Goal: Information Seeking & Learning: Understand process/instructions

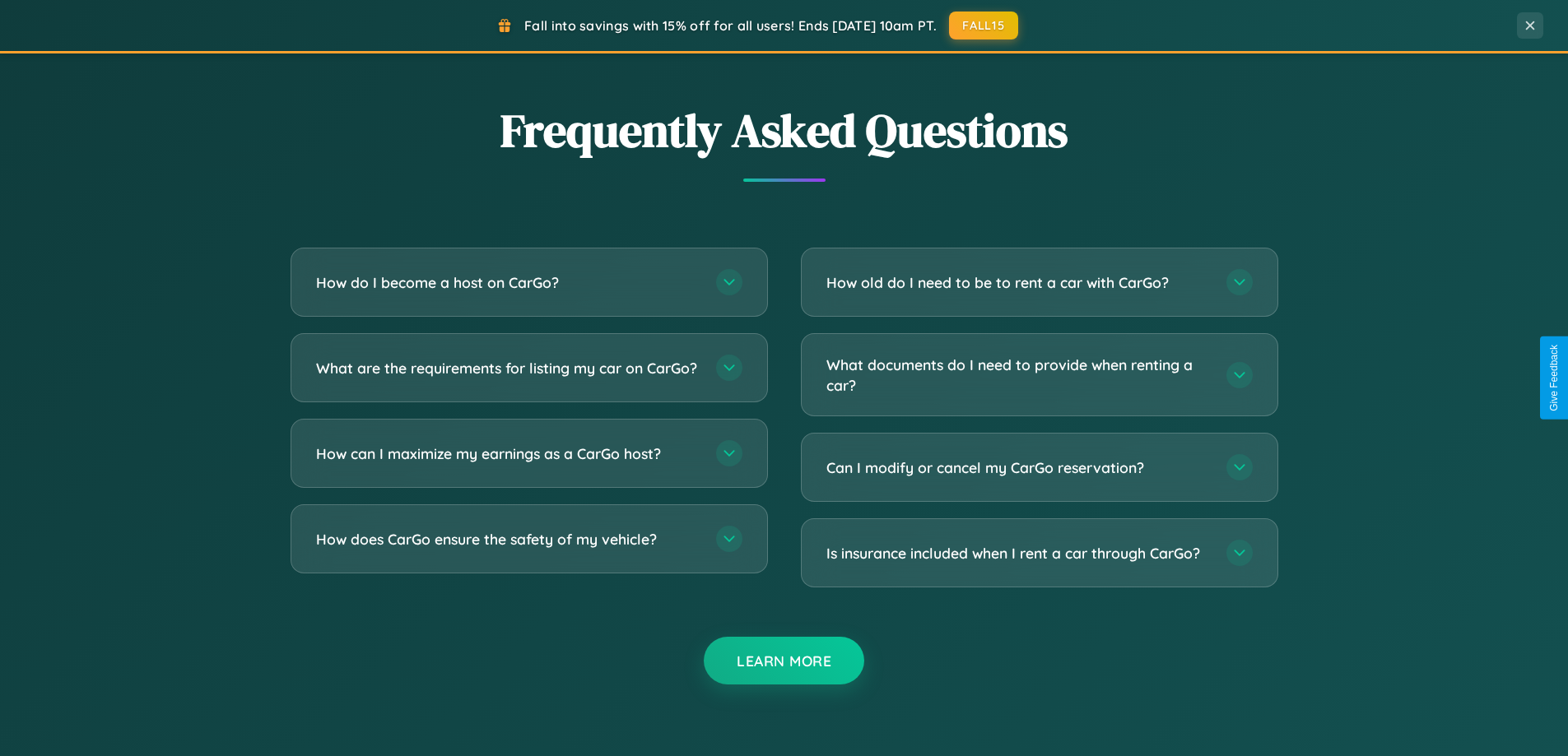
scroll to position [3167, 0]
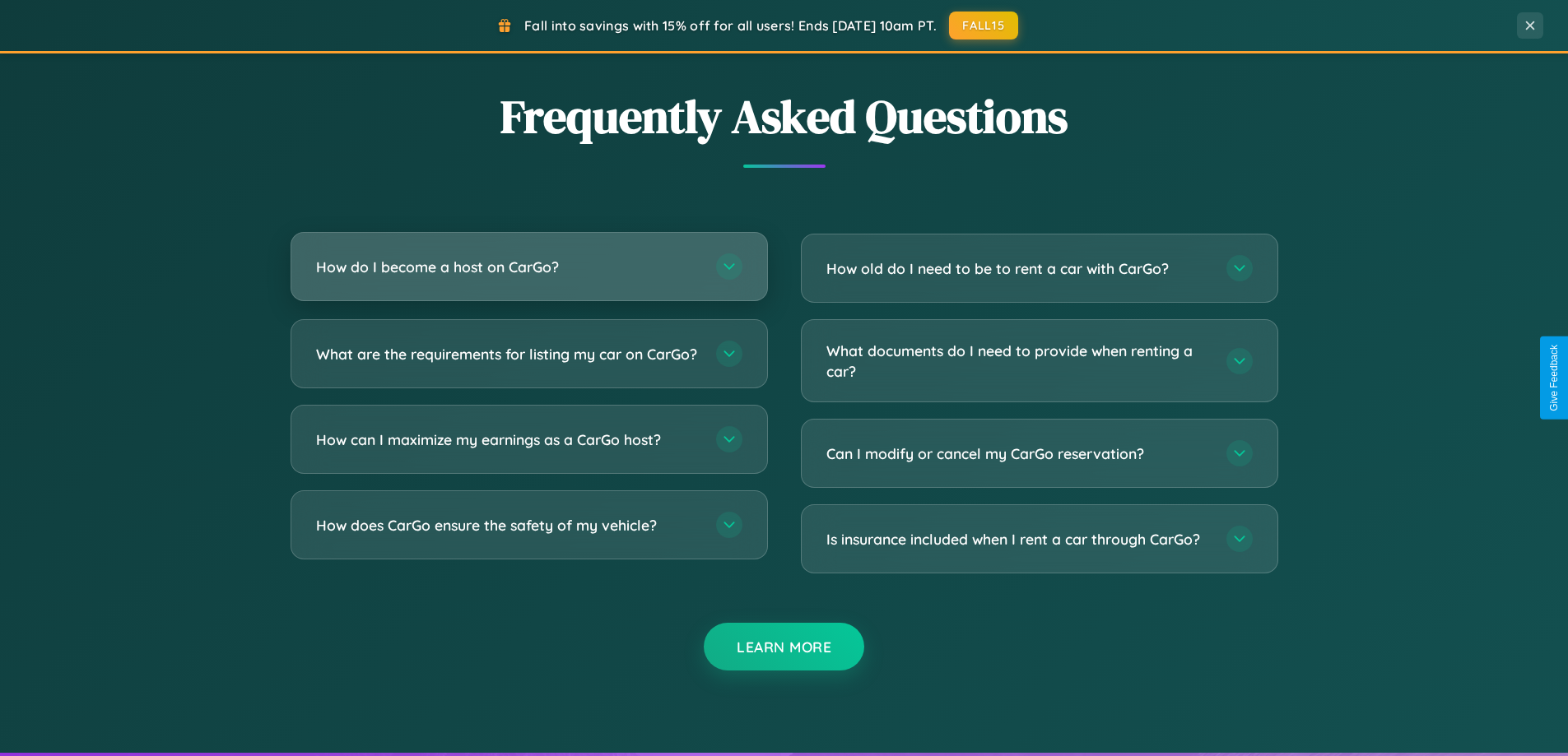
click at [528, 267] on h3 "How do I become a host on CarGo?" at bounding box center [507, 267] width 384 height 21
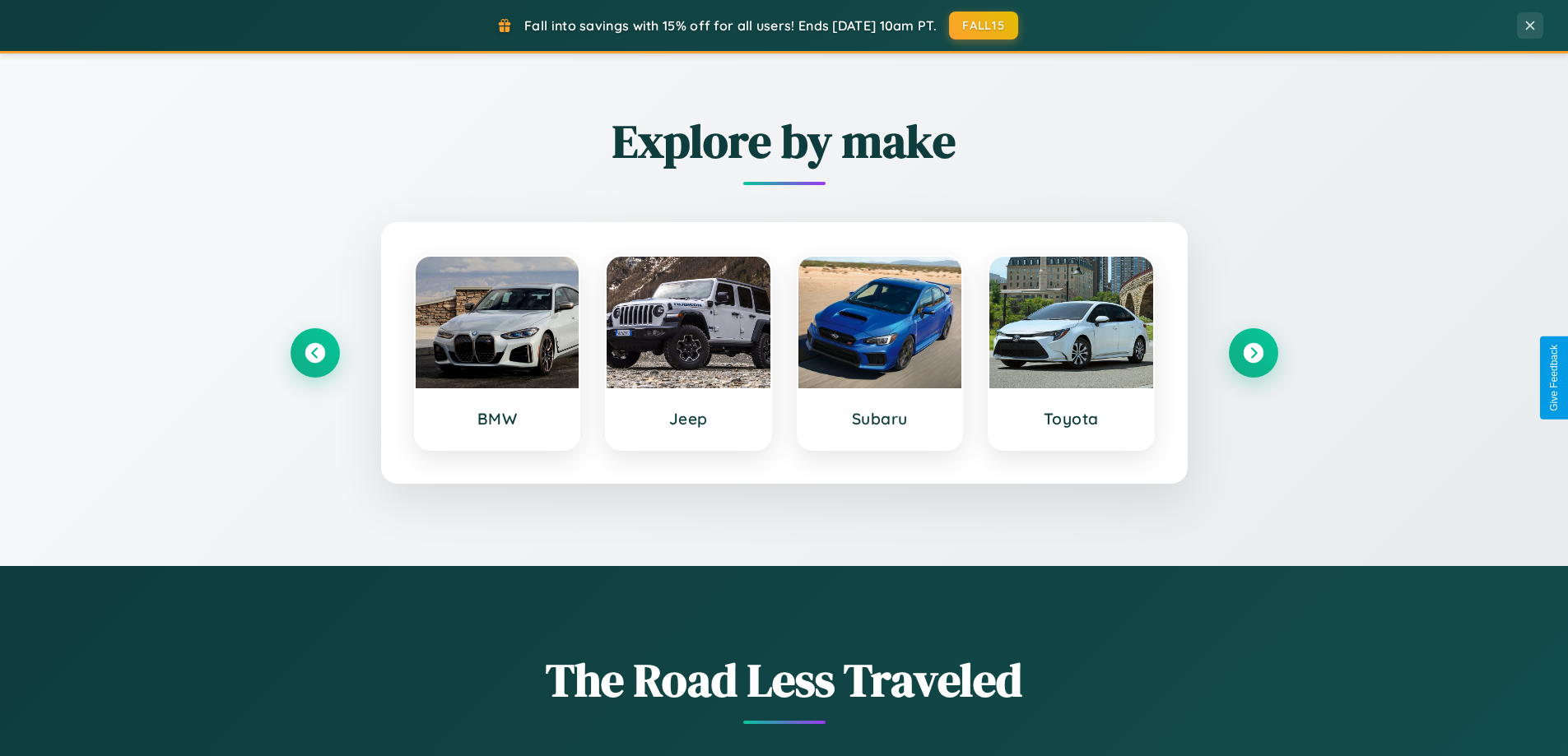
scroll to position [0, 0]
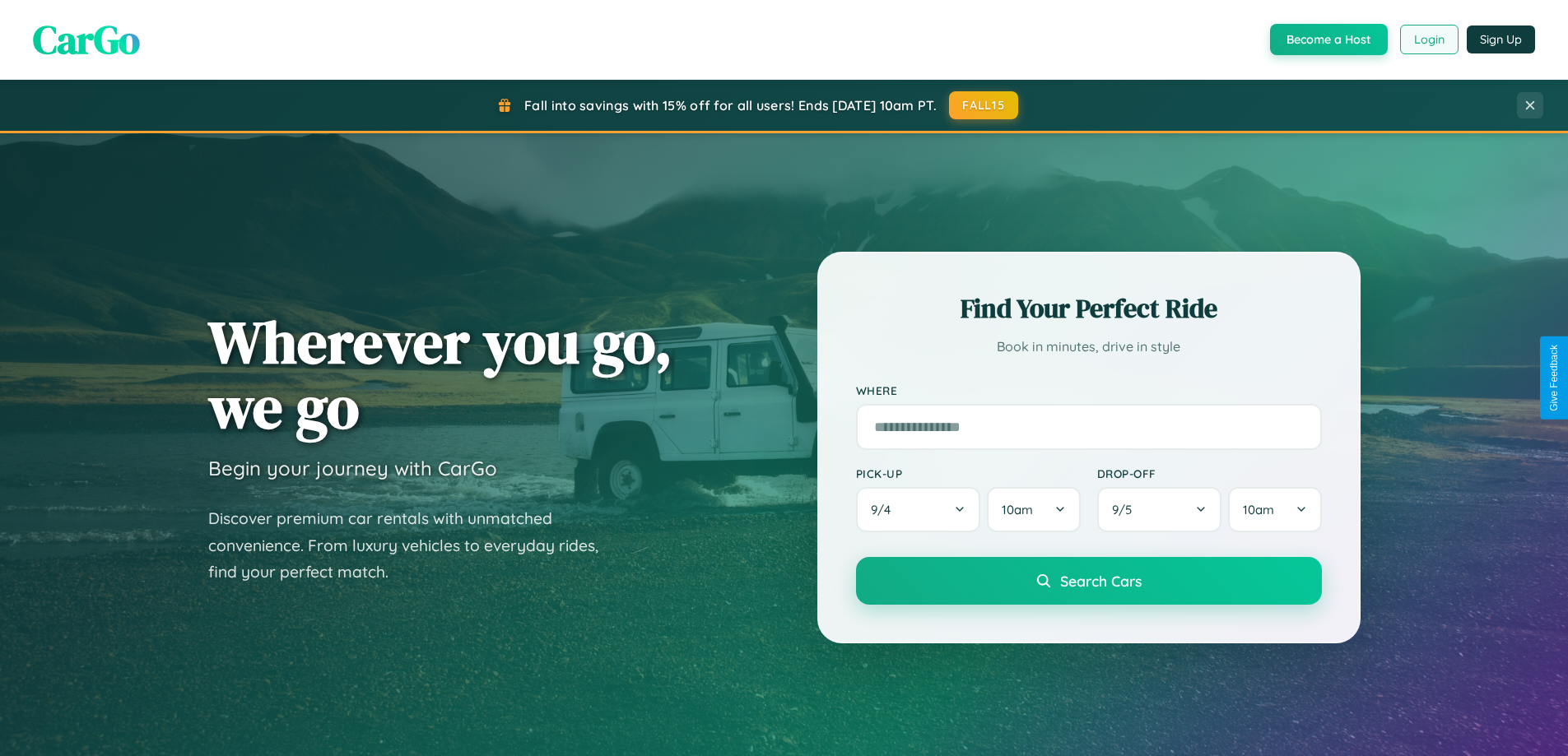
click at [1428, 40] on button "Login" at bounding box center [1429, 40] width 58 height 30
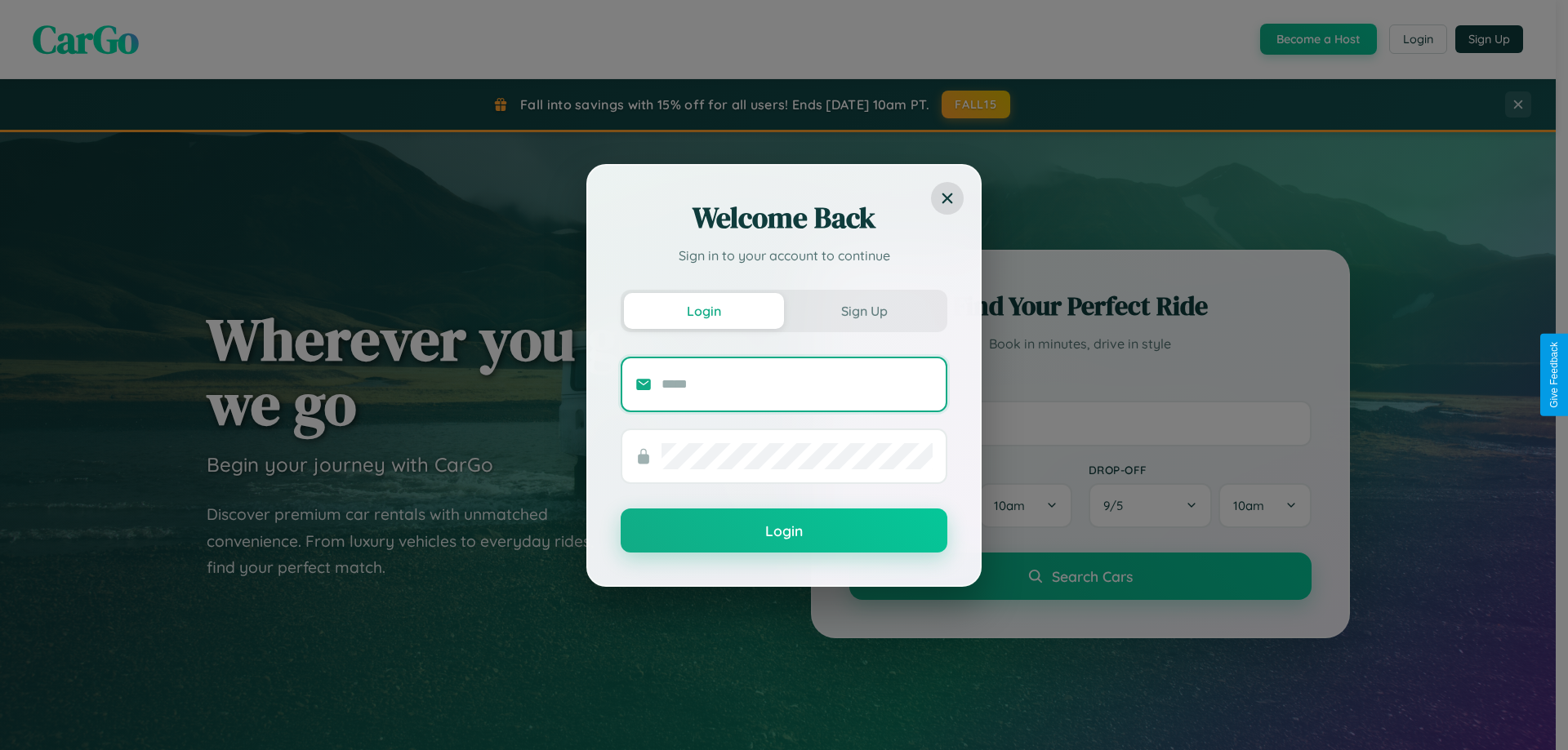
click at [797, 383] on input "text" at bounding box center [797, 384] width 271 height 27
type input "**********"
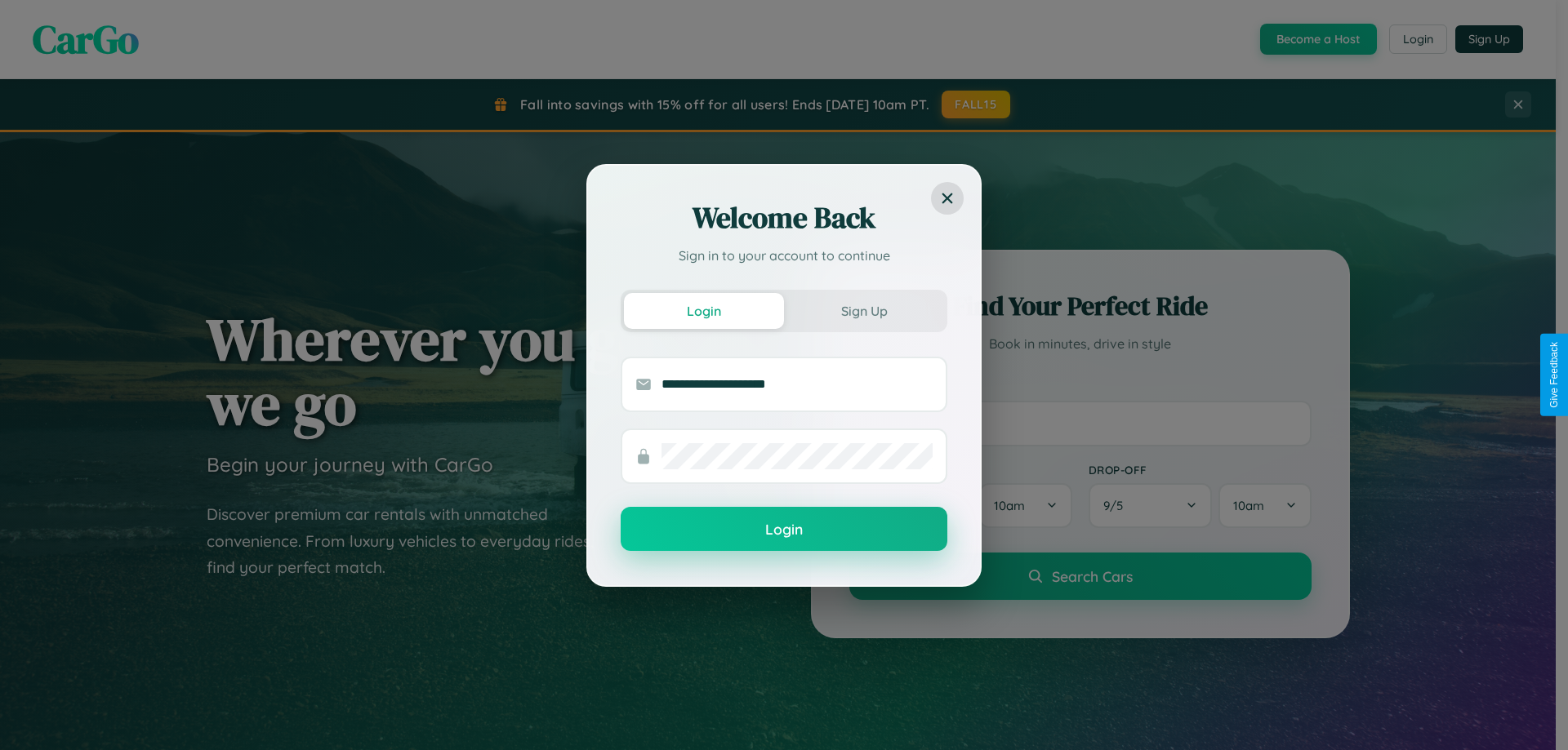
click at [784, 530] on button "Login" at bounding box center [784, 529] width 326 height 44
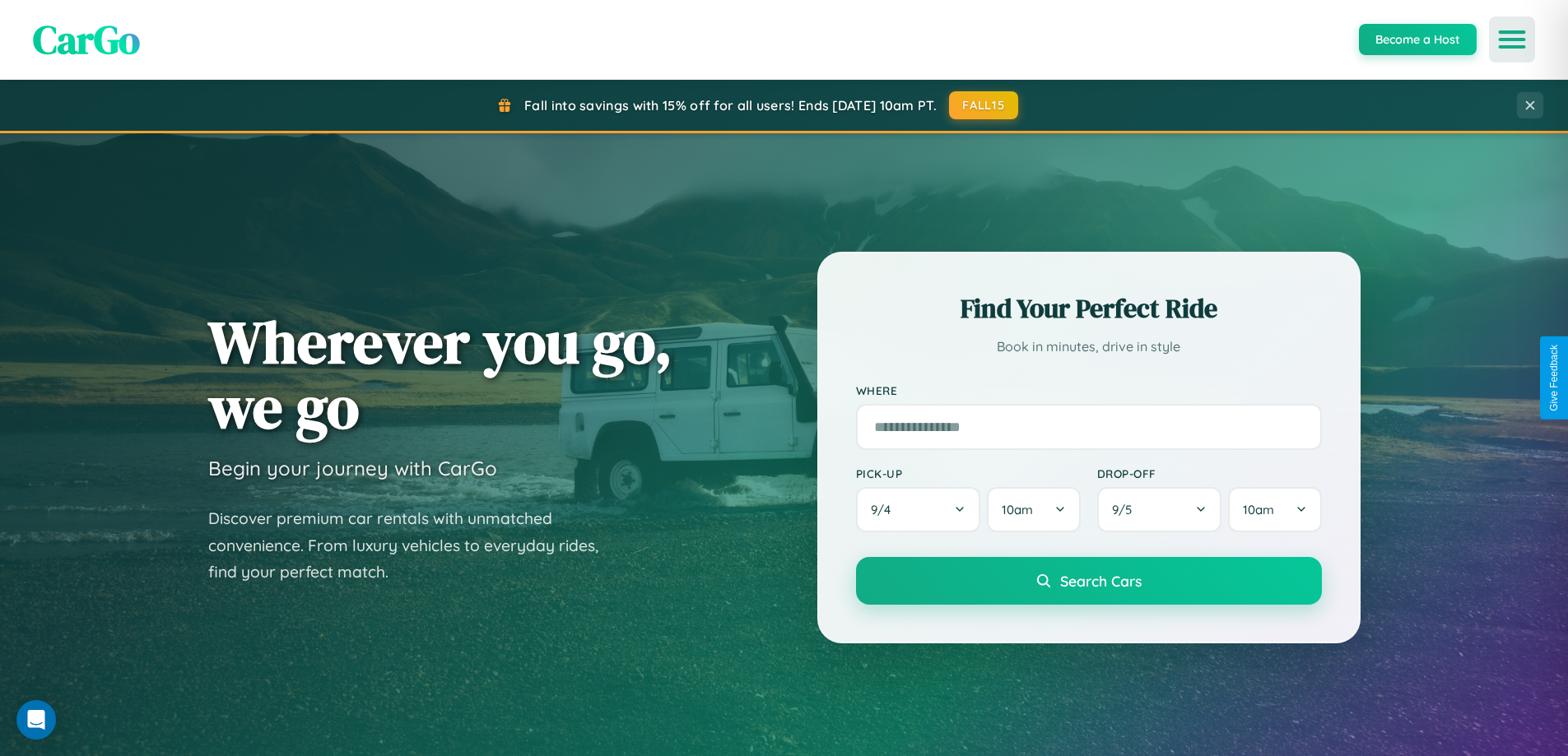
click at [1512, 40] on icon "Open menu" at bounding box center [1512, 39] width 24 height 15
